Goal: Task Accomplishment & Management: Use online tool/utility

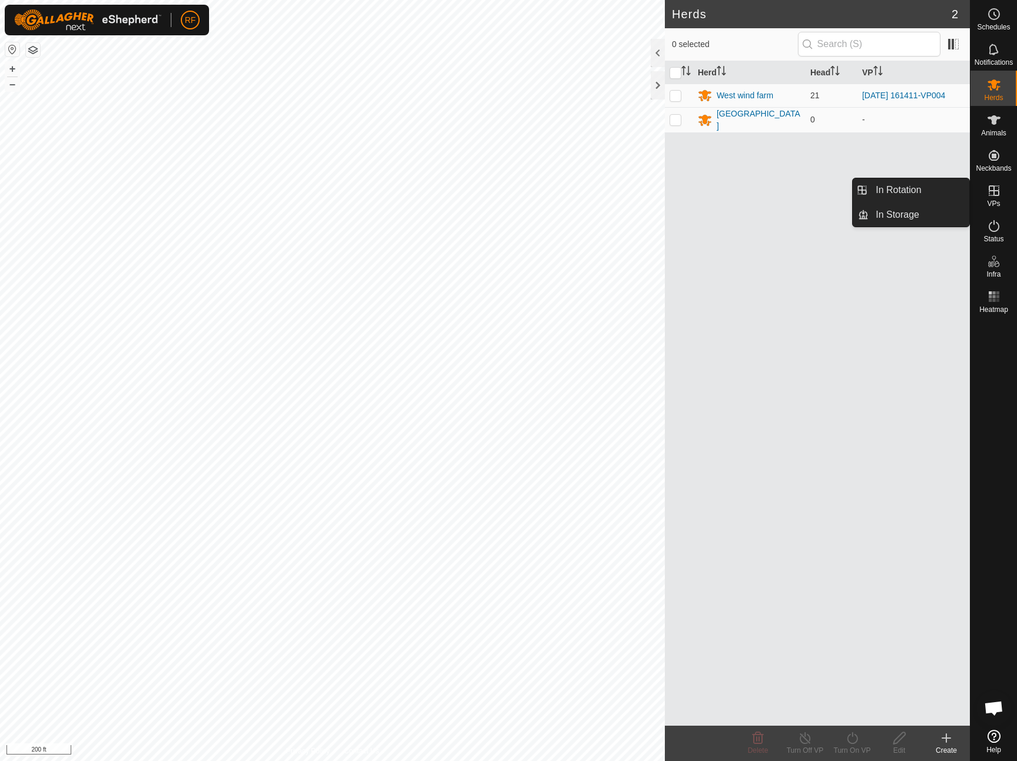
click at [995, 196] on icon at bounding box center [994, 190] width 11 height 11
click at [916, 195] on link "In Rotation" at bounding box center [919, 190] width 101 height 24
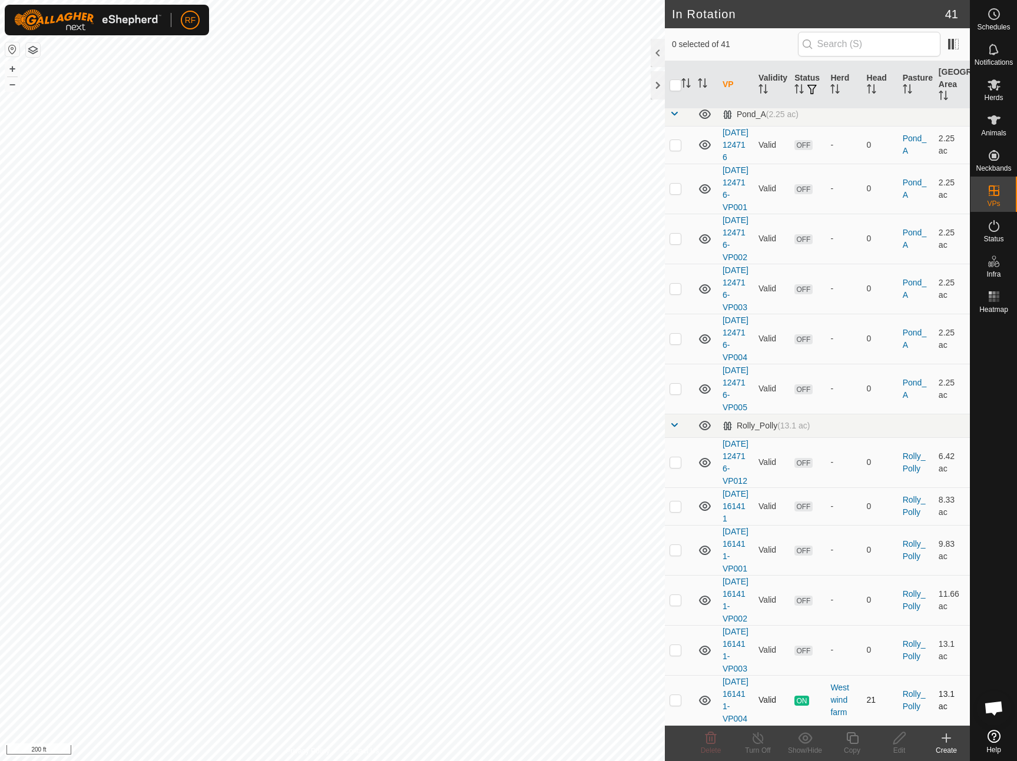
scroll to position [1787, 0]
click at [671, 695] on p-checkbox at bounding box center [676, 699] width 12 height 9
checkbox input "true"
click at [854, 740] on icon at bounding box center [852, 738] width 15 height 14
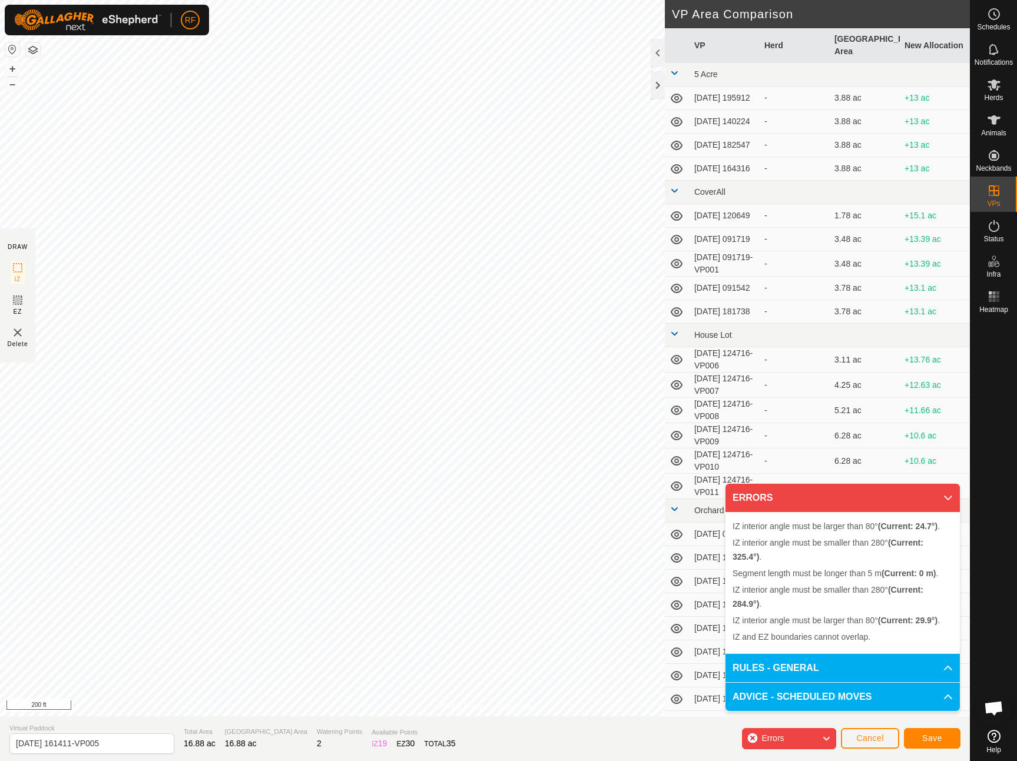
click at [18, 331] on img at bounding box center [18, 333] width 14 height 14
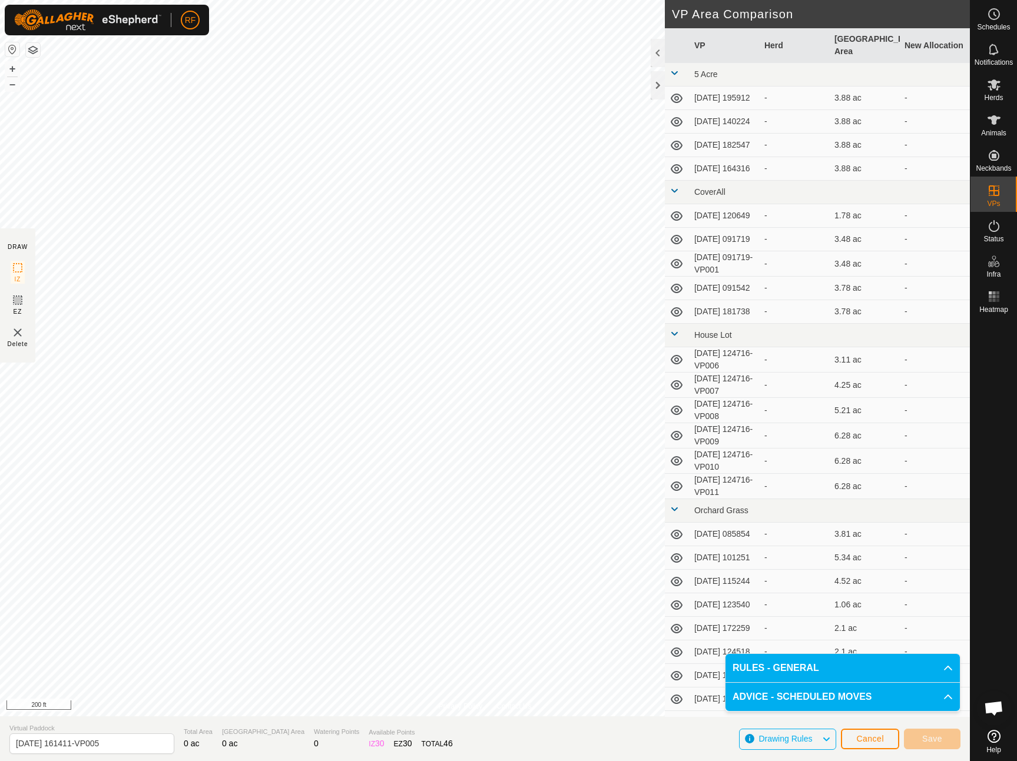
click at [870, 744] on button "Cancel" at bounding box center [870, 739] width 58 height 21
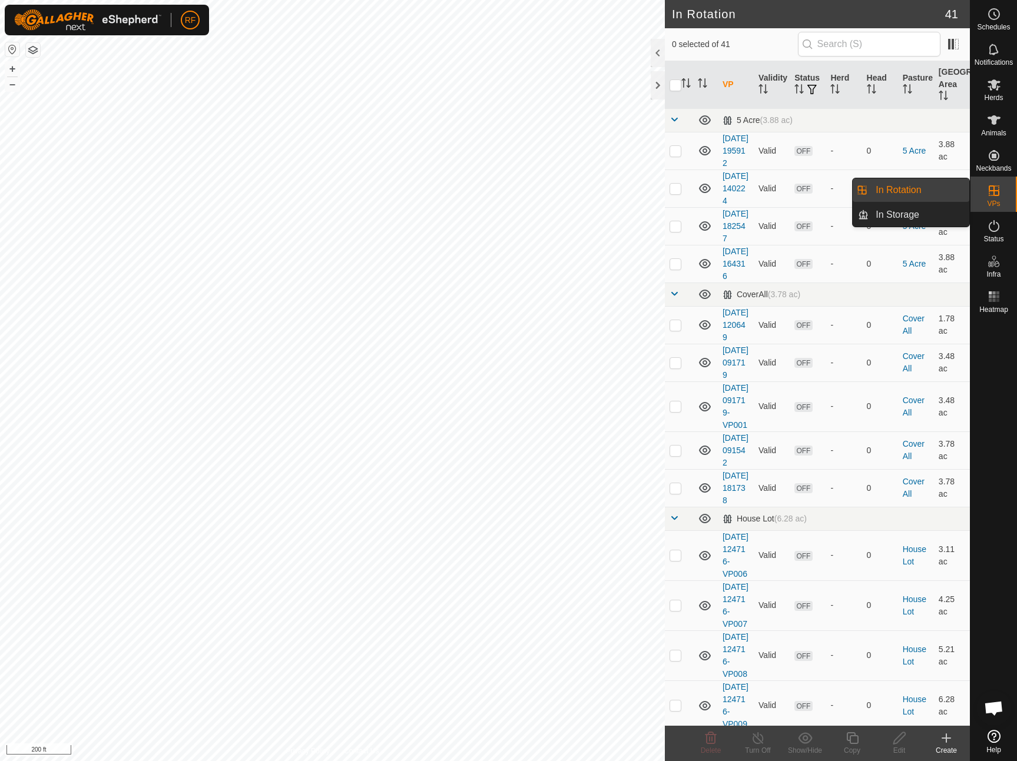
click at [904, 193] on link "In Rotation" at bounding box center [919, 190] width 101 height 24
click at [943, 743] on icon at bounding box center [946, 738] width 14 height 14
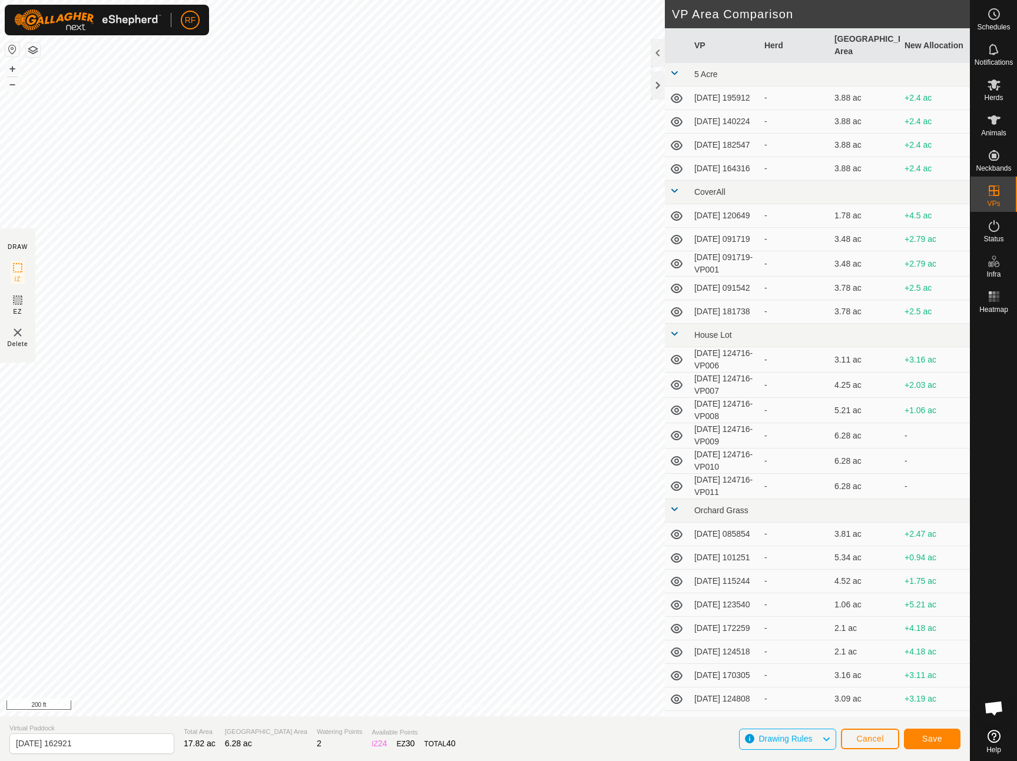
click at [923, 741] on span "Save" at bounding box center [932, 738] width 20 height 9
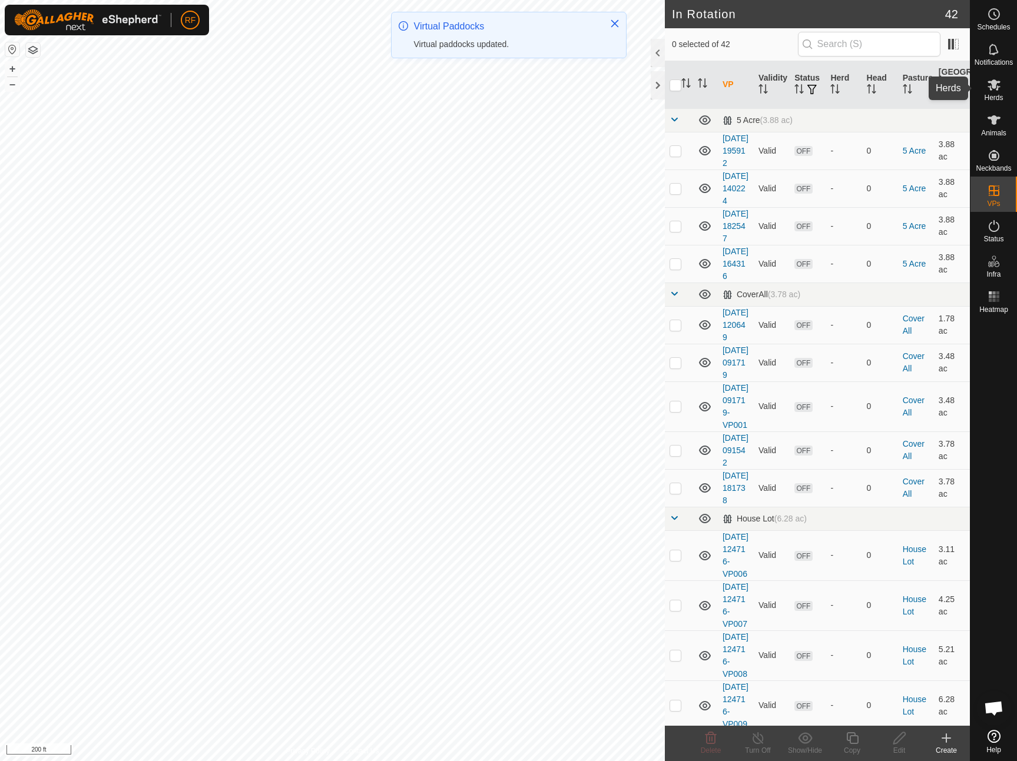
click at [995, 85] on icon at bounding box center [993, 84] width 13 height 11
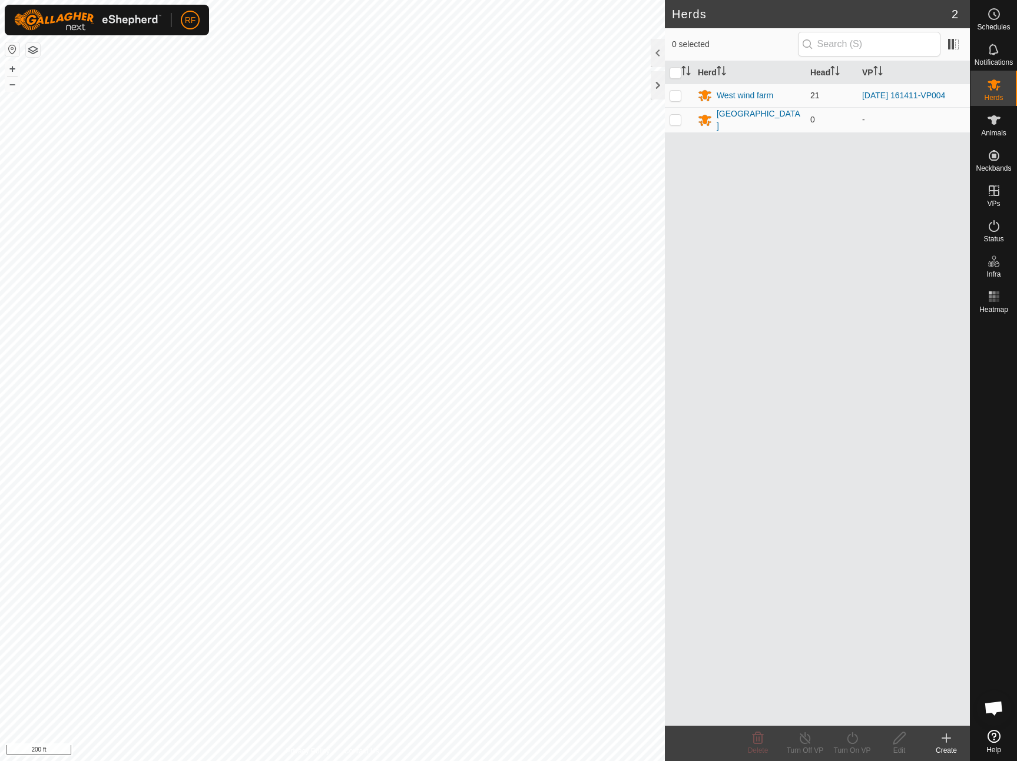
click at [669, 101] on td at bounding box center [679, 96] width 28 height 24
checkbox input "true"
click at [854, 740] on icon at bounding box center [852, 738] width 15 height 14
click at [856, 713] on link "Now" at bounding box center [887, 713] width 117 height 24
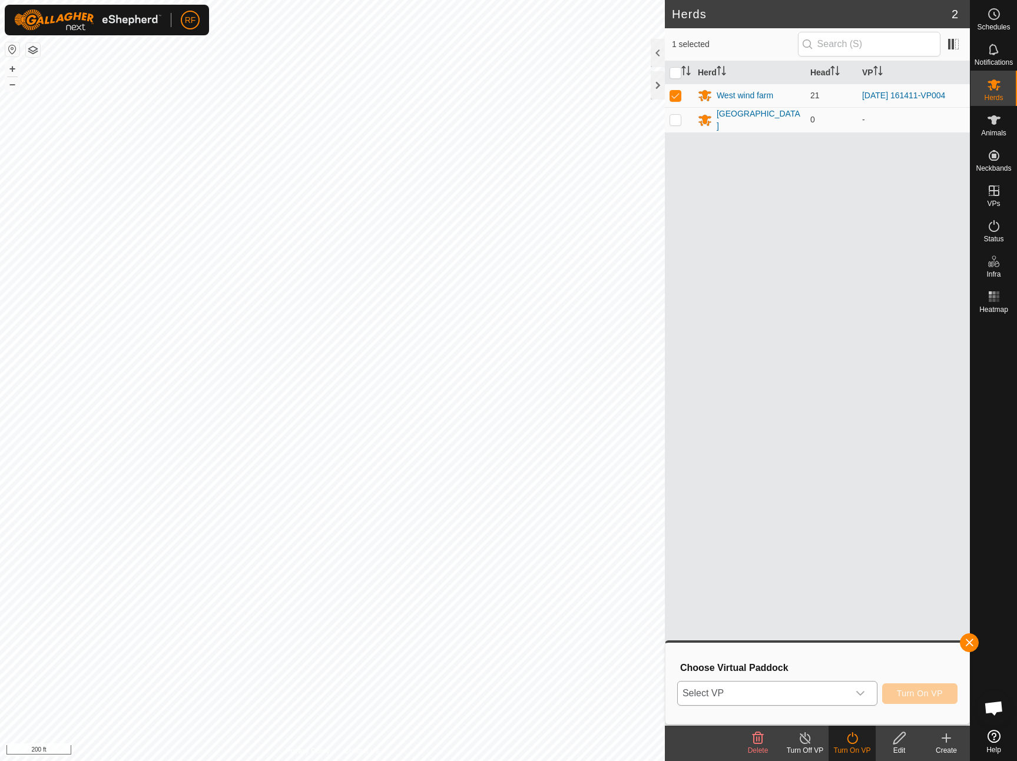
click at [863, 691] on icon "dropdown trigger" at bounding box center [860, 693] width 9 height 9
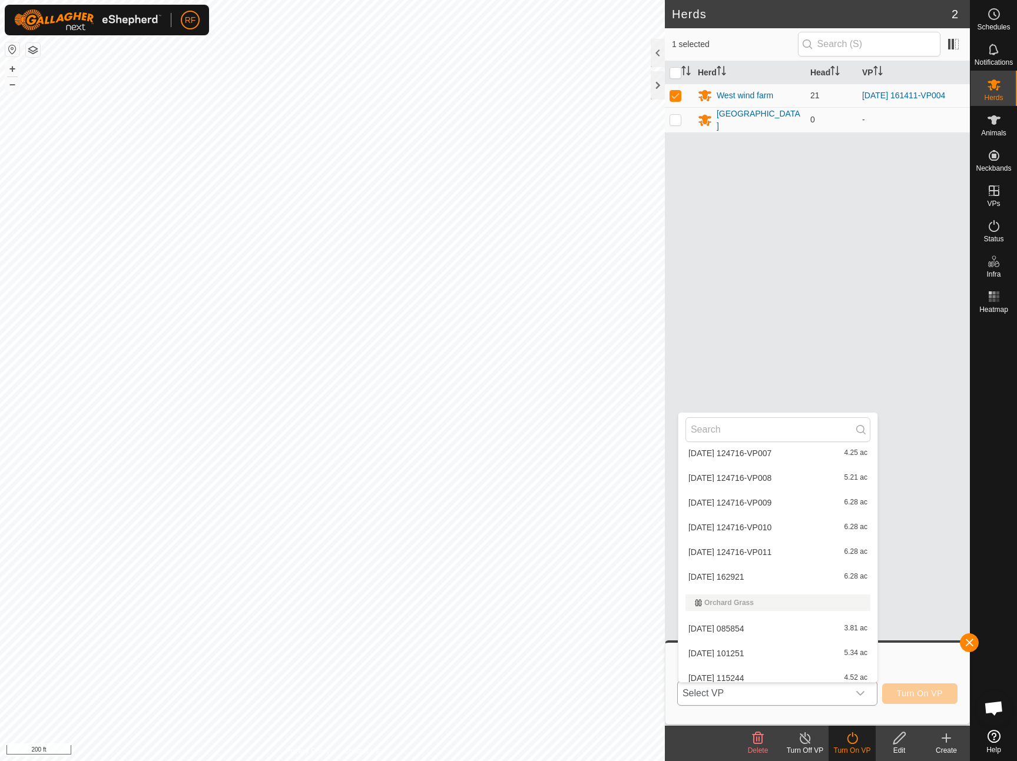
scroll to position [337, 0]
click at [737, 573] on li "[DATE] 162921 6.28 ac" at bounding box center [777, 574] width 199 height 24
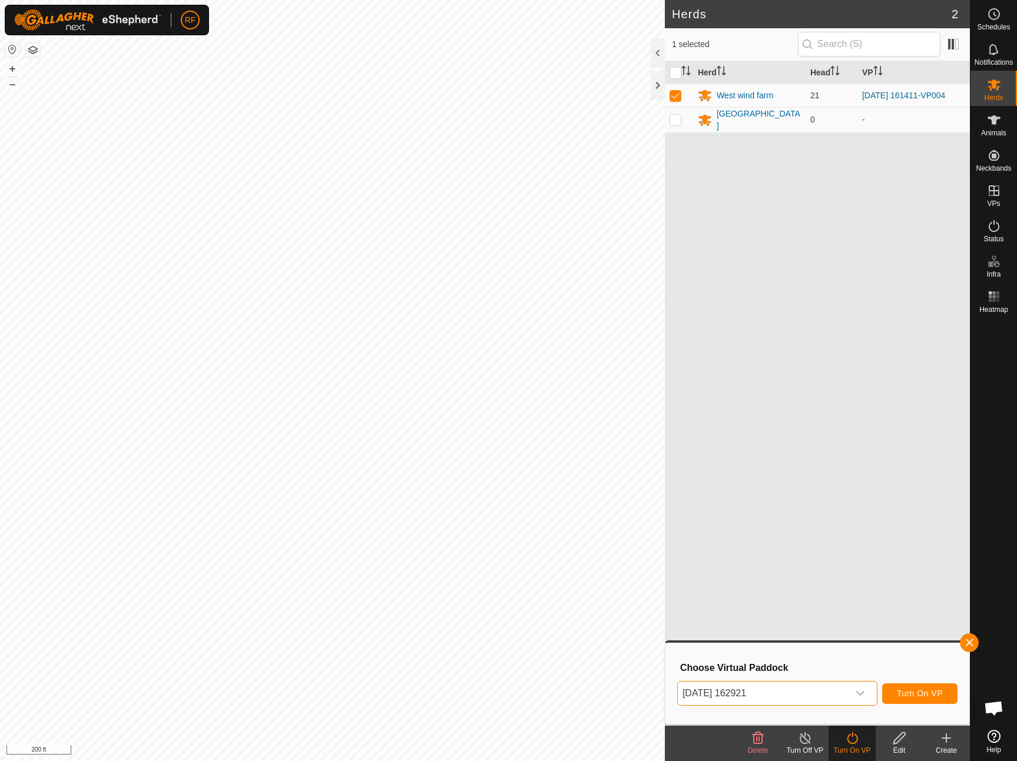
click at [903, 698] on span "Turn On VP" at bounding box center [920, 693] width 46 height 9
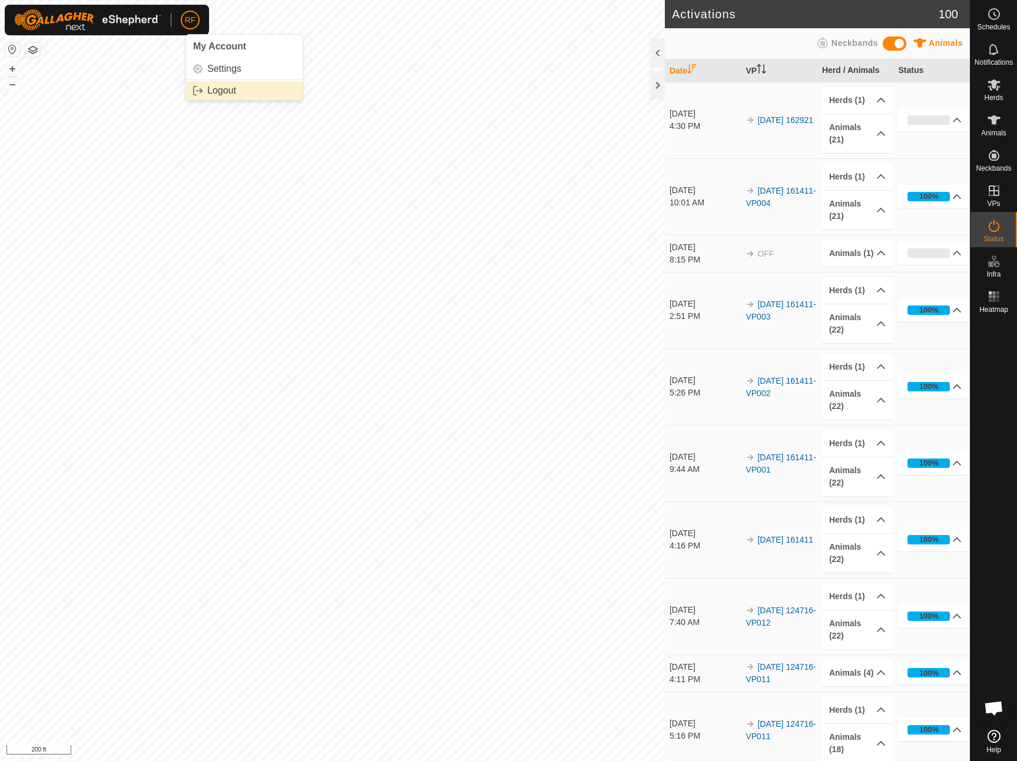
click at [210, 91] on link "Logout" at bounding box center [244, 90] width 117 height 19
